Goal: Transaction & Acquisition: Download file/media

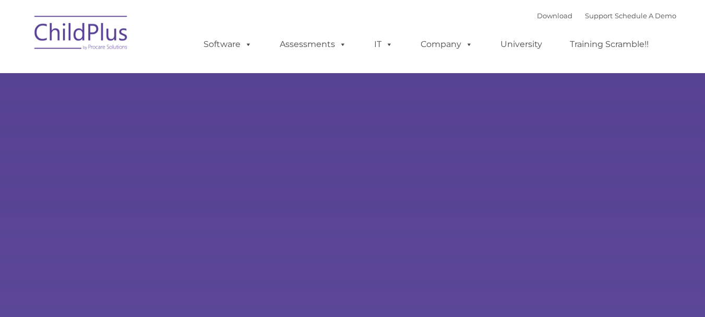
type input ""
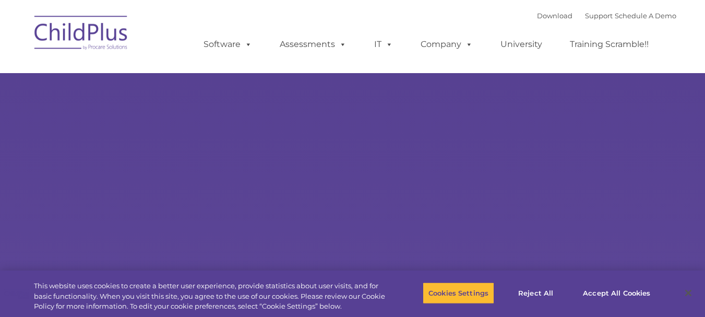
select select "MEDIUM"
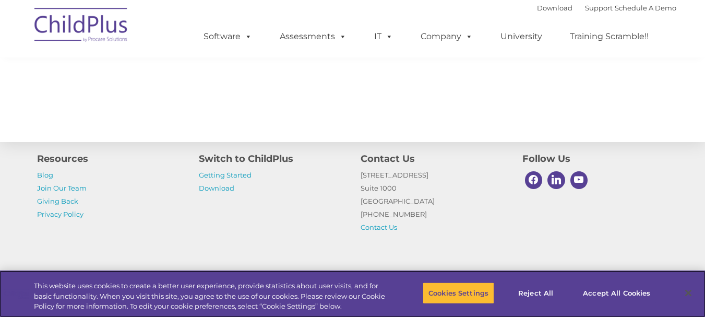
scroll to position [1233, 0]
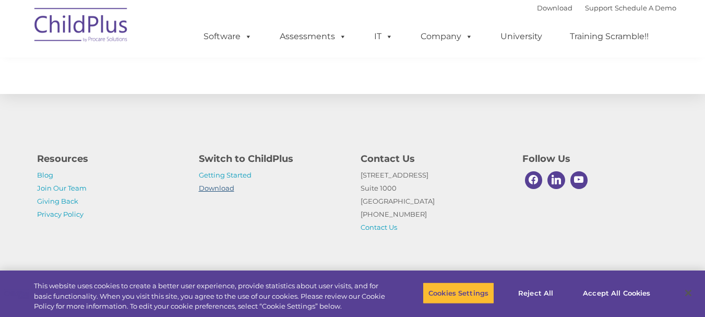
click at [224, 190] on link "Download" at bounding box center [216, 188] width 35 height 8
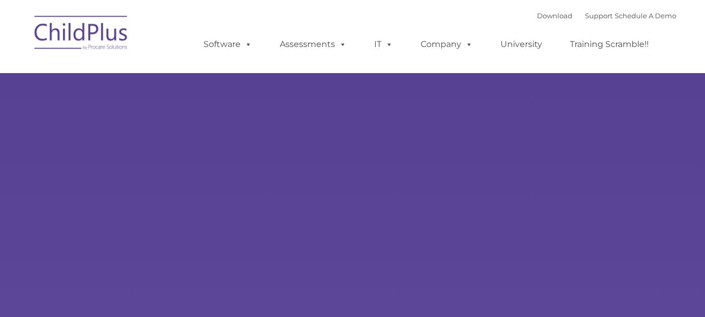
type input ""
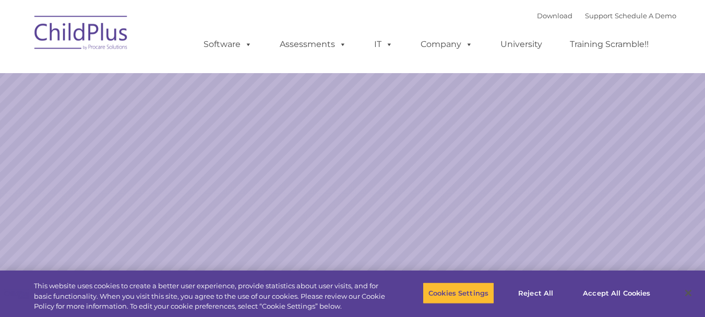
select select "MEDIUM"
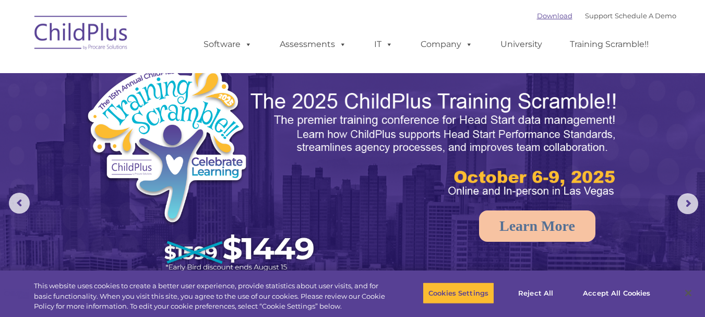
click at [537, 16] on link "Download" at bounding box center [554, 15] width 35 height 8
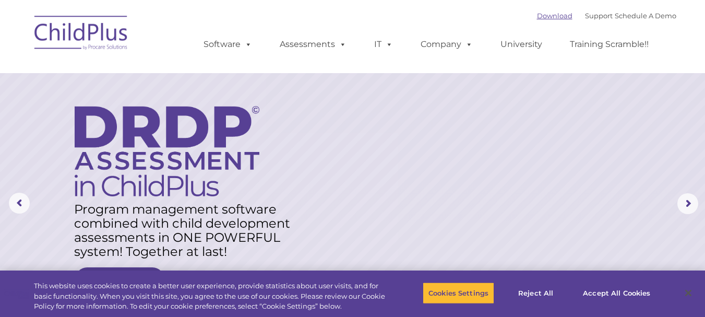
click at [537, 18] on link "Download" at bounding box center [554, 15] width 35 height 8
